Goal: Information Seeking & Learning: Learn about a topic

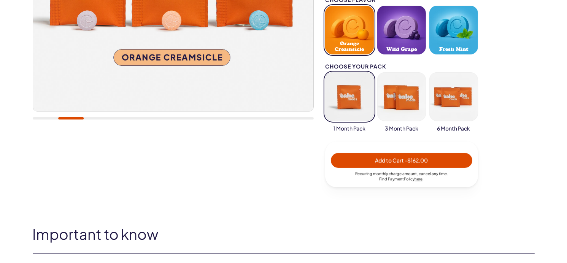
scroll to position [38, 0]
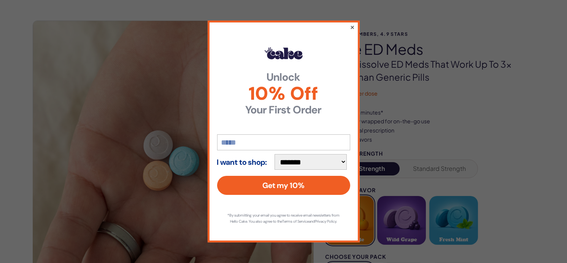
click at [350, 22] on button "×" at bounding box center [351, 26] width 5 height 9
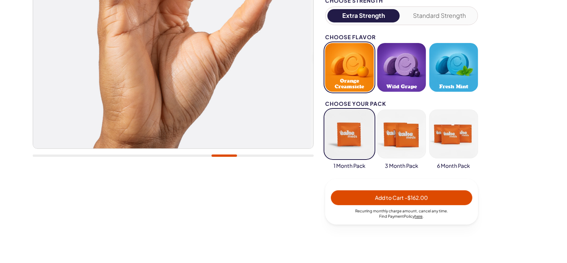
scroll to position [190, 0]
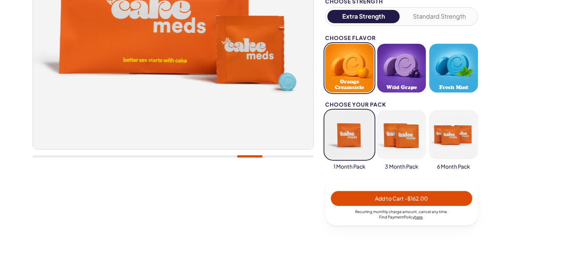
click at [393, 131] on button "button" at bounding box center [401, 134] width 49 height 49
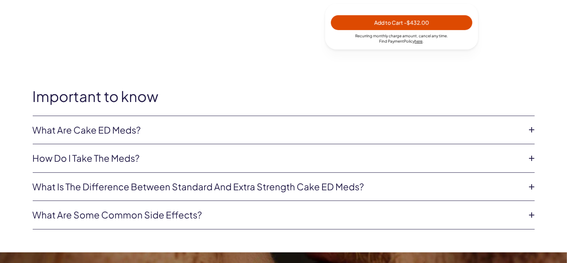
scroll to position [380, 0]
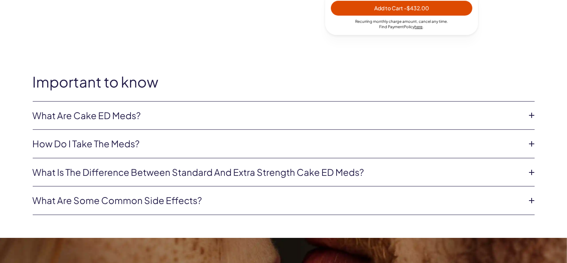
click at [530, 116] on icon at bounding box center [531, 114] width 11 height 11
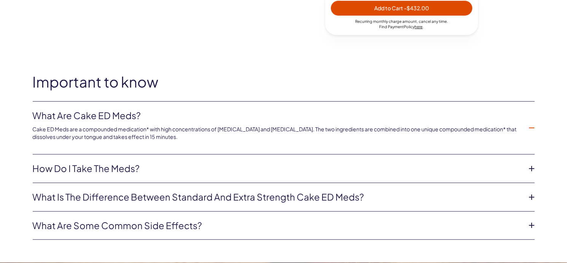
click at [528, 166] on icon at bounding box center [531, 168] width 11 height 11
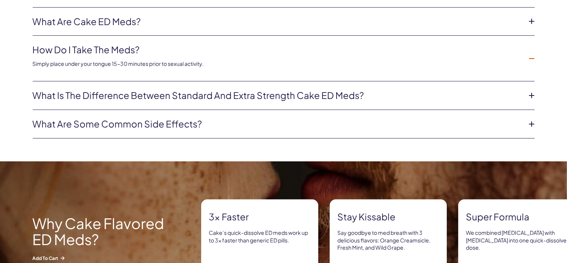
scroll to position [494, 0]
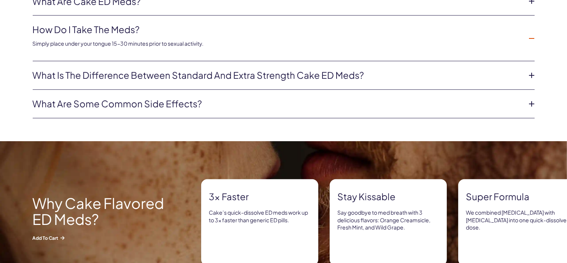
click at [530, 102] on icon at bounding box center [531, 103] width 11 height 11
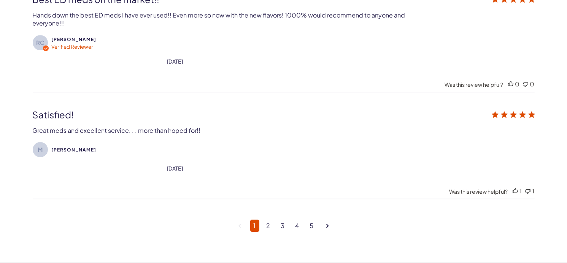
scroll to position [2737, 0]
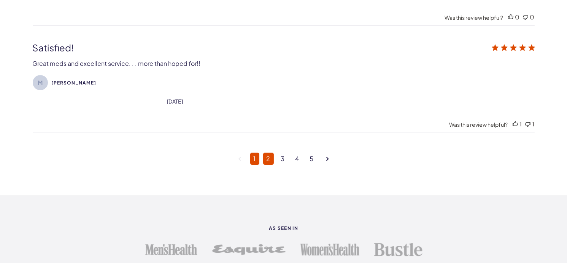
click at [270, 152] on link "2" at bounding box center [268, 158] width 11 height 12
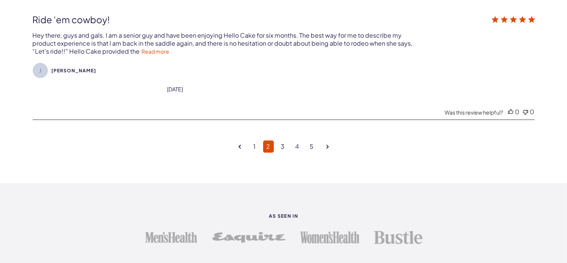
scroll to position [2758, 0]
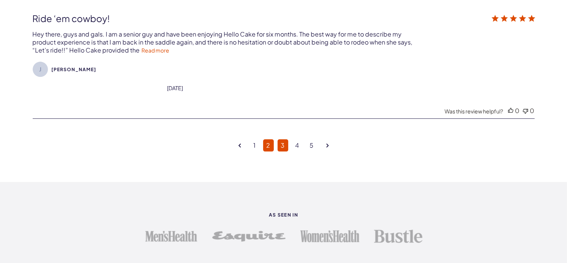
click at [287, 139] on link "3" at bounding box center [283, 145] width 11 height 12
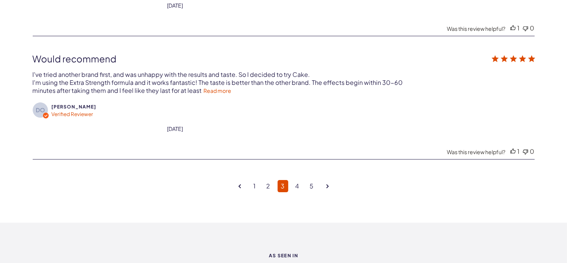
scroll to position [2720, 0]
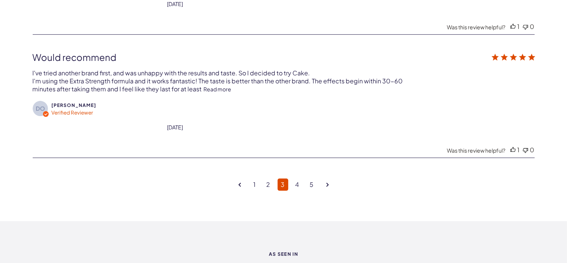
click at [212, 86] on link "Read more" at bounding box center [218, 89] width 28 height 7
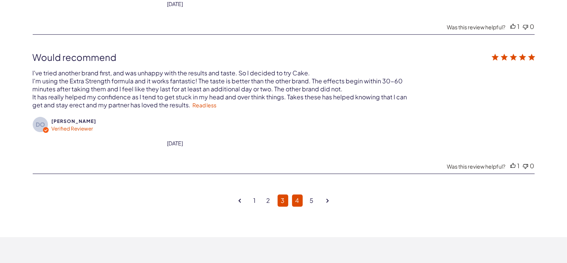
click at [299, 194] on link "4" at bounding box center [297, 200] width 11 height 12
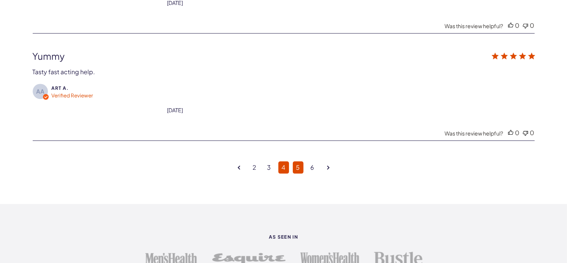
click at [297, 161] on link "5" at bounding box center [298, 167] width 11 height 12
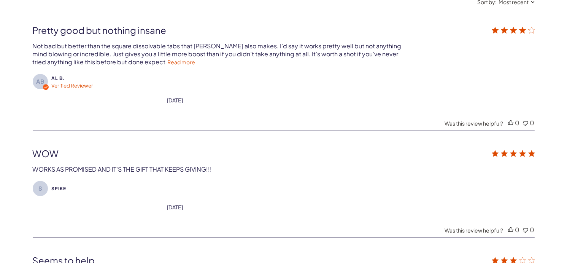
scroll to position [2302, 0]
click at [168, 59] on link "Read more" at bounding box center [182, 62] width 28 height 7
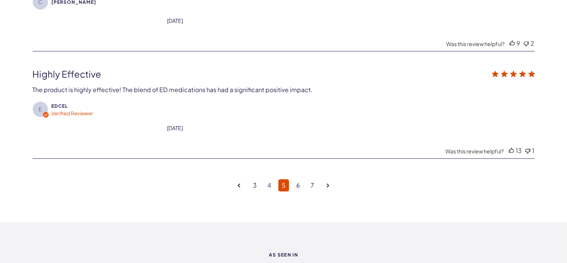
scroll to position [2796, 0]
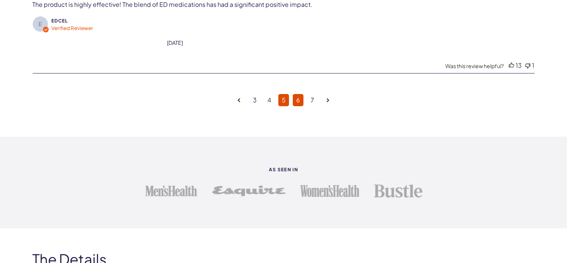
click at [301, 94] on link "6" at bounding box center [298, 100] width 11 height 12
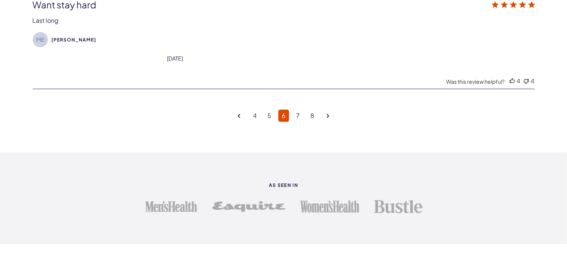
scroll to position [2834, 0]
